Goal: Navigation & Orientation: Find specific page/section

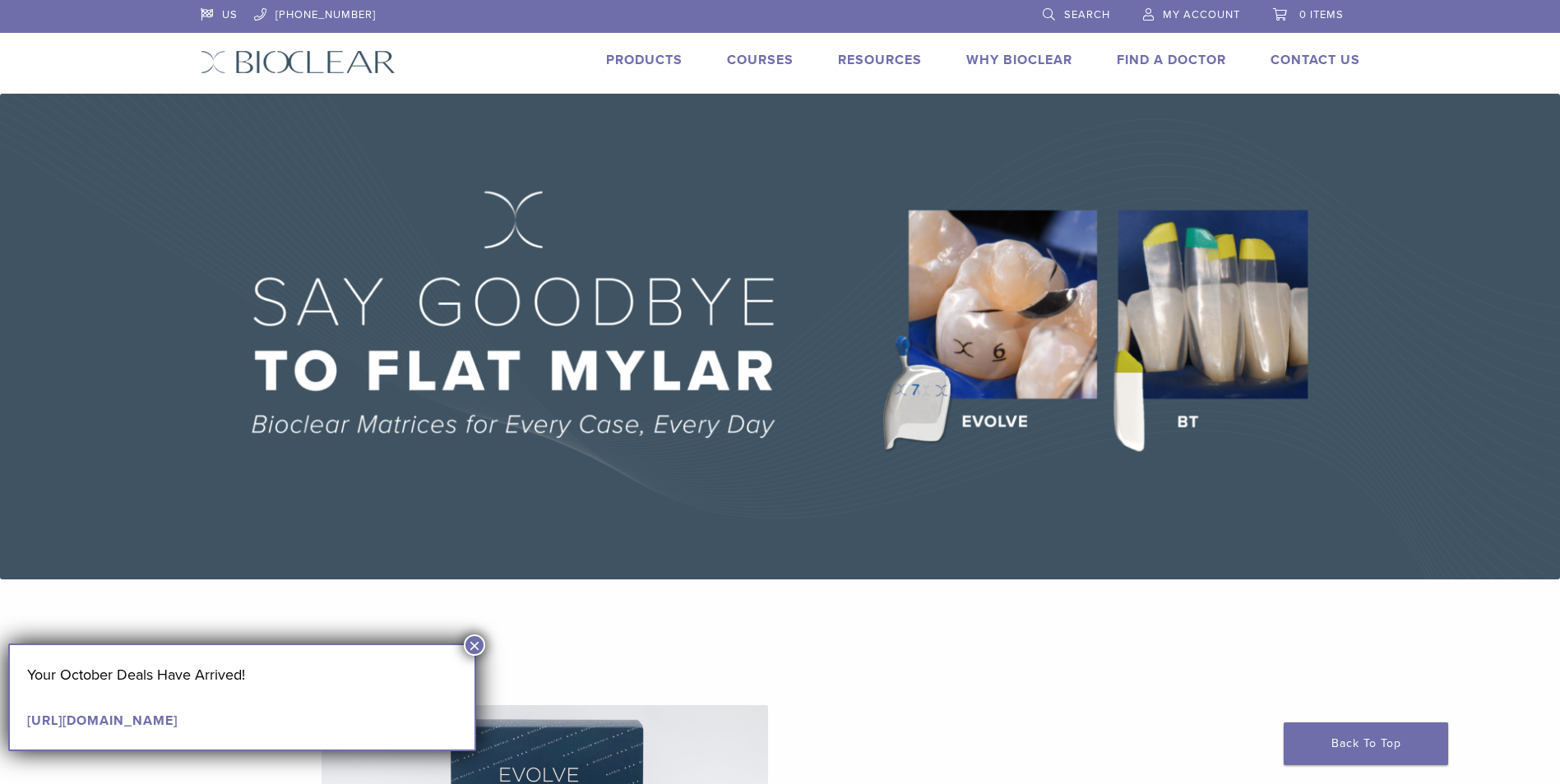
click at [1021, 56] on link "Why Bioclear" at bounding box center [1019, 60] width 106 height 16
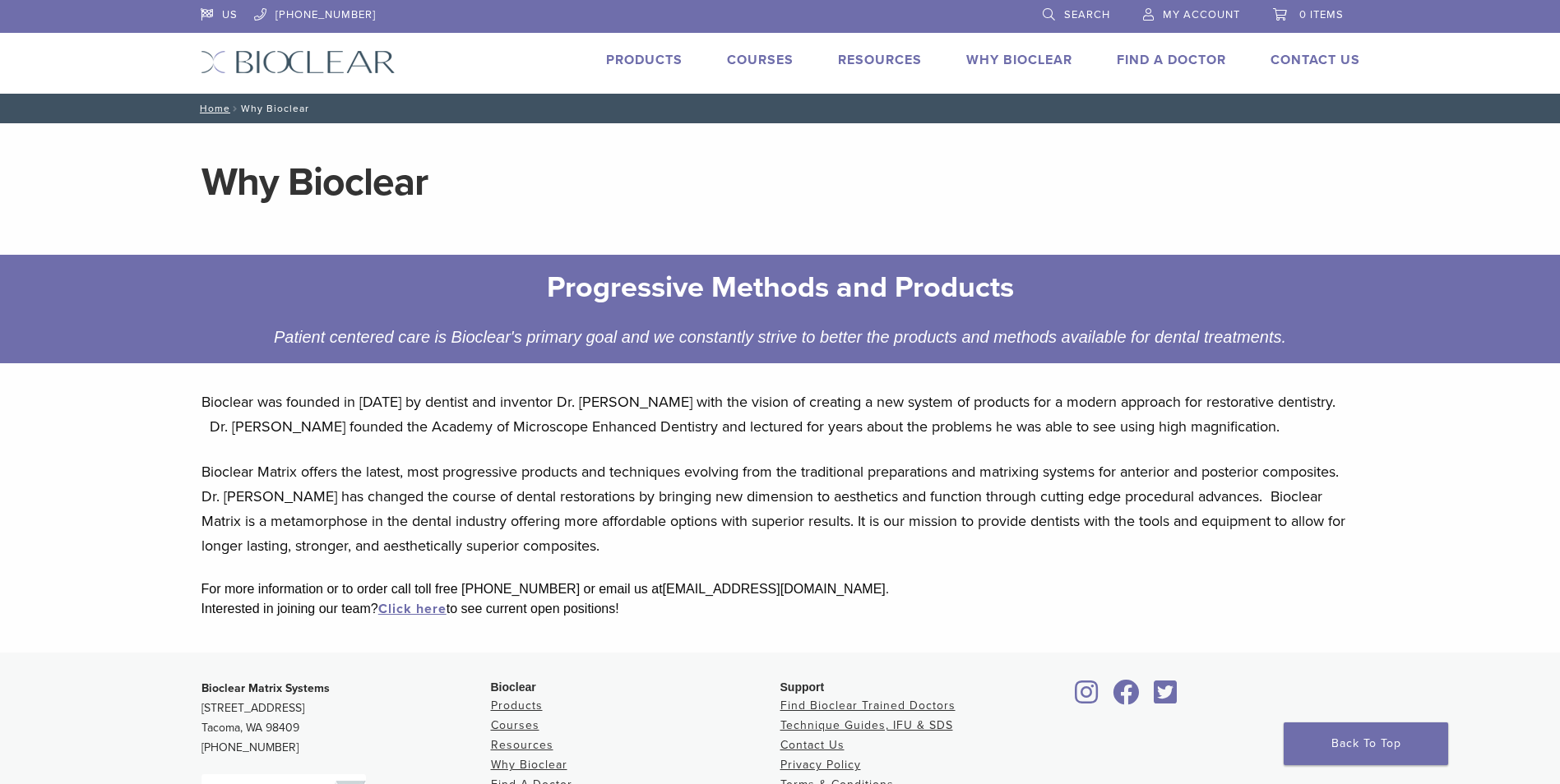
click at [1017, 62] on link "Why Bioclear" at bounding box center [1019, 60] width 106 height 16
click at [646, 56] on link "Products" at bounding box center [644, 60] width 76 height 16
